Goal: Transaction & Acquisition: Purchase product/service

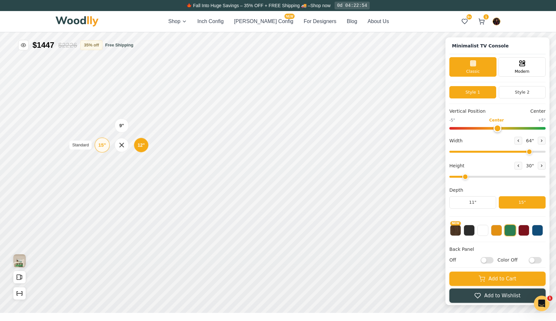
click at [106, 146] on div "15"" at bounding box center [102, 144] width 7 height 7
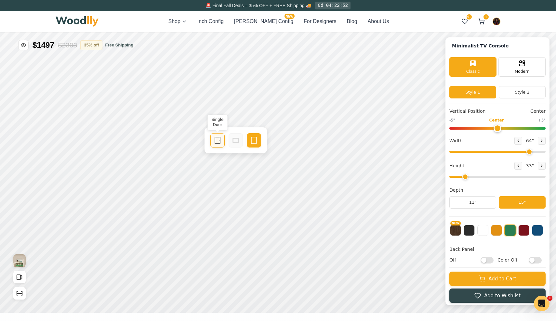
click at [216, 141] on icon at bounding box center [218, 141] width 8 height 8
click at [308, 140] on icon at bounding box center [307, 141] width 8 height 8
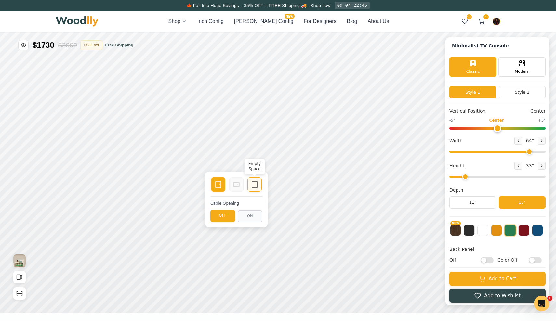
click at [258, 184] on icon at bounding box center [255, 185] width 8 height 8
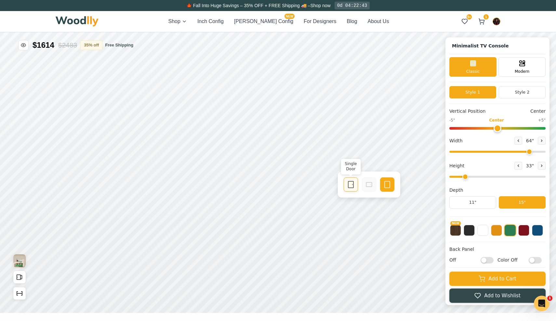
click at [352, 185] on icon at bounding box center [351, 185] width 8 height 8
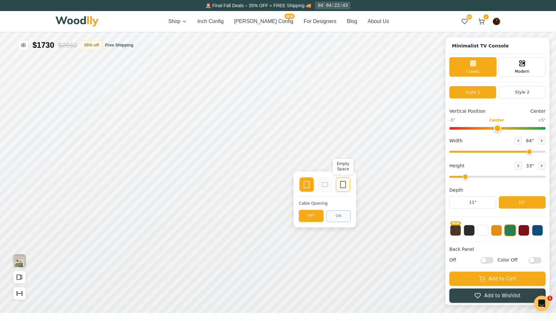
click at [342, 182] on icon at bounding box center [343, 185] width 8 height 8
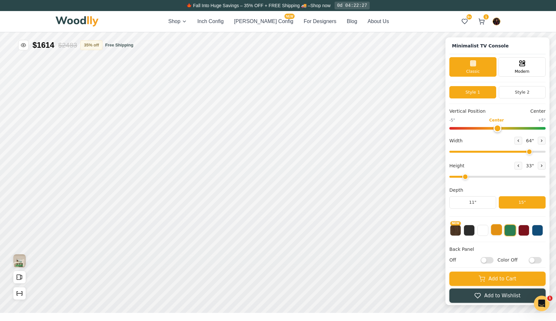
click at [495, 230] on button at bounding box center [496, 229] width 11 height 11
click at [520, 141] on button at bounding box center [519, 141] width 8 height 8
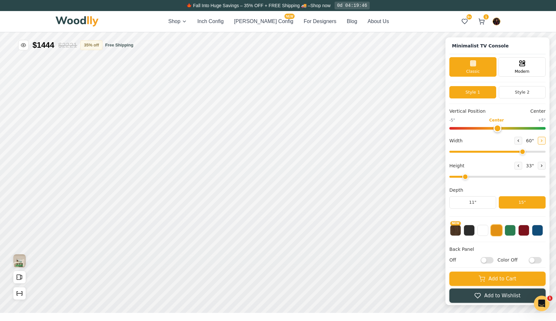
click at [538, 141] on button at bounding box center [542, 141] width 8 height 8
click at [538, 142] on button at bounding box center [542, 141] width 8 height 8
type input "64"
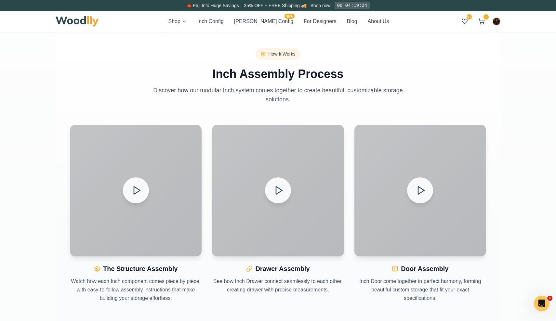
scroll to position [667, 0]
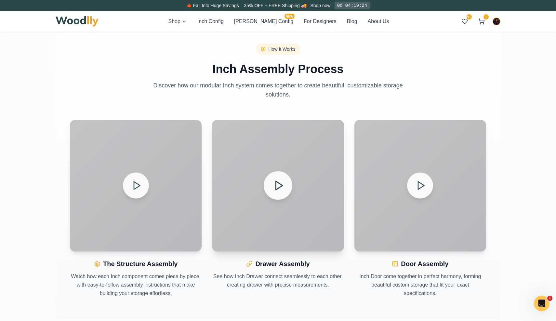
click at [274, 185] on icon at bounding box center [278, 185] width 11 height 11
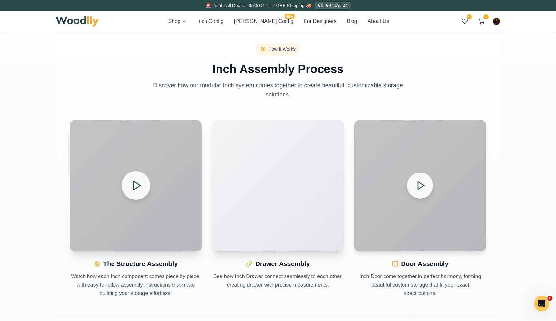
click at [181, 180] on div at bounding box center [136, 186] width 132 height 132
click at [414, 181] on button at bounding box center [420, 185] width 29 height 29
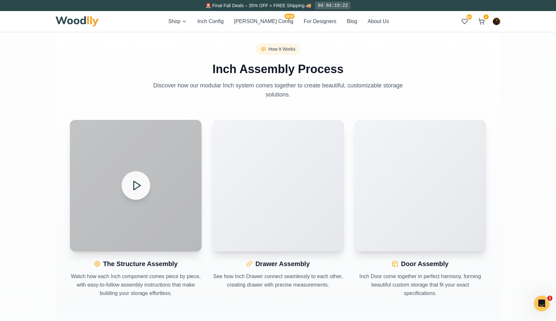
click at [132, 188] on icon at bounding box center [136, 185] width 11 height 11
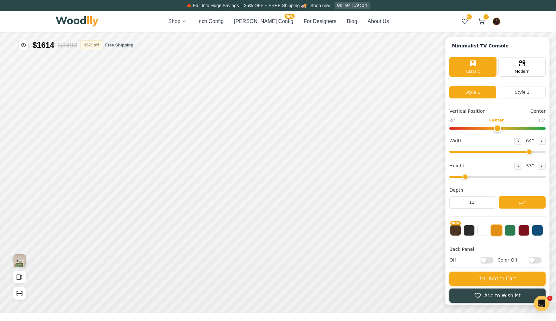
scroll to position [0, 0]
click at [456, 233] on button "NEW" at bounding box center [455, 229] width 11 height 11
click at [496, 234] on button at bounding box center [496, 229] width 11 height 11
click at [510, 234] on button at bounding box center [510, 229] width 11 height 11
click at [500, 234] on button at bounding box center [496, 229] width 11 height 11
